Goal: Task Accomplishment & Management: Manage account settings

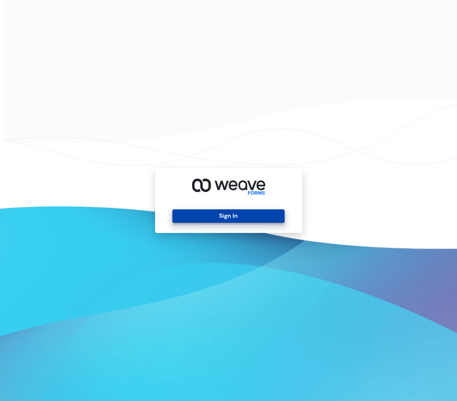
click at [246, 215] on button "Sign In" at bounding box center [228, 215] width 112 height 13
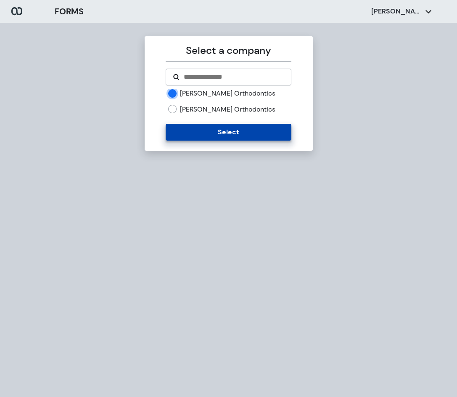
click at [216, 127] on button "Select" at bounding box center [229, 132] width 126 height 17
